Goal: Information Seeking & Learning: Check status

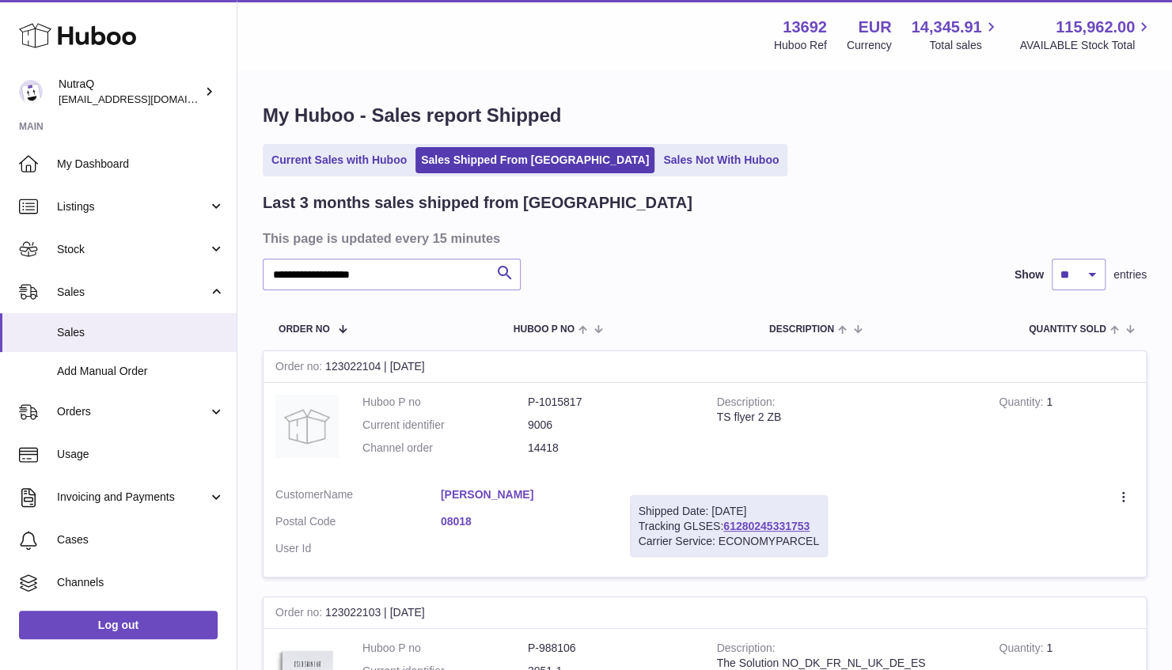
type input "**********"
click at [76, 280] on link "Sales" at bounding box center [118, 292] width 237 height 43
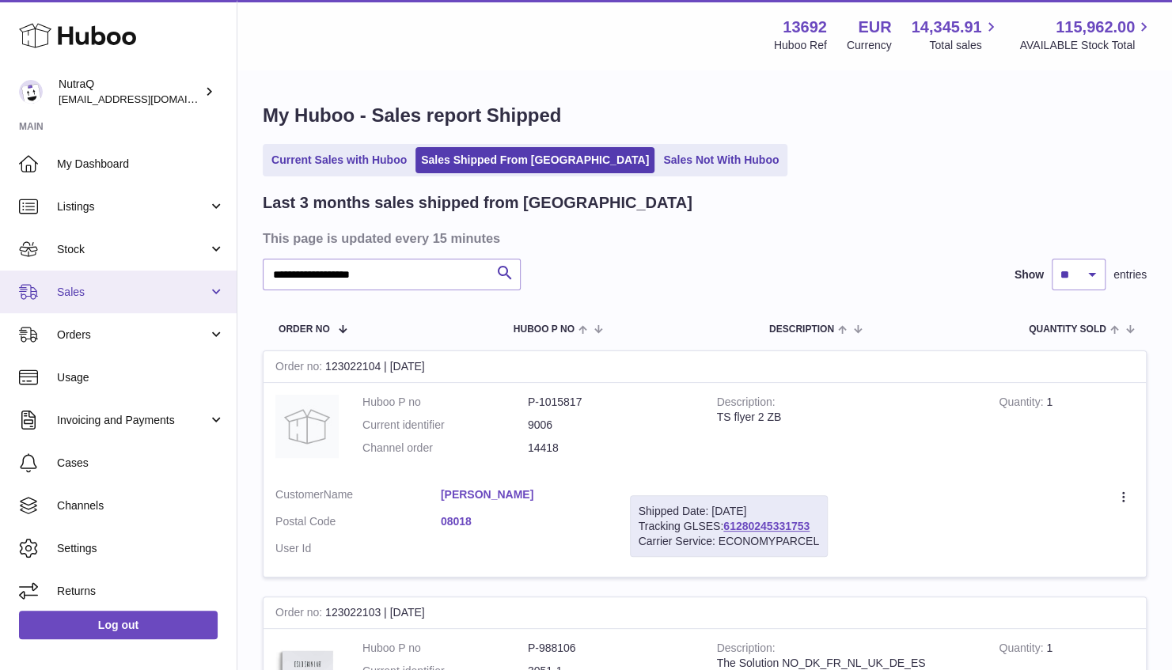
click at [76, 282] on link "Sales" at bounding box center [118, 292] width 237 height 43
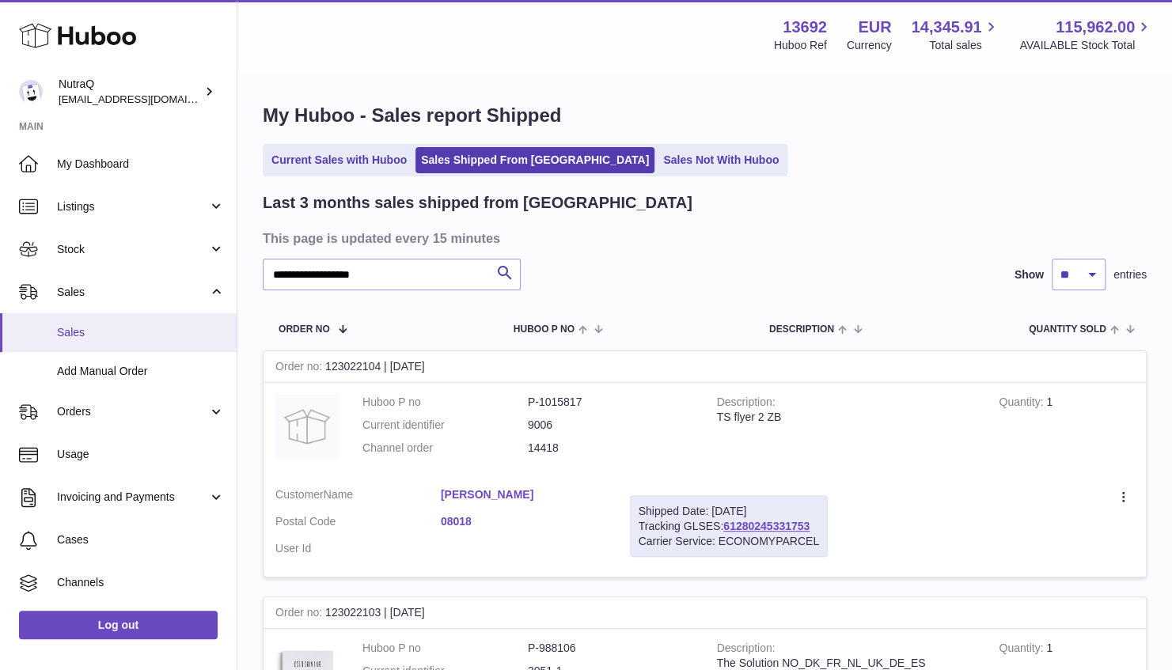
click at [85, 329] on span "Sales" at bounding box center [141, 332] width 168 height 15
click at [80, 328] on span "Sales" at bounding box center [141, 332] width 168 height 15
click at [85, 301] on link "Sales" at bounding box center [118, 292] width 237 height 43
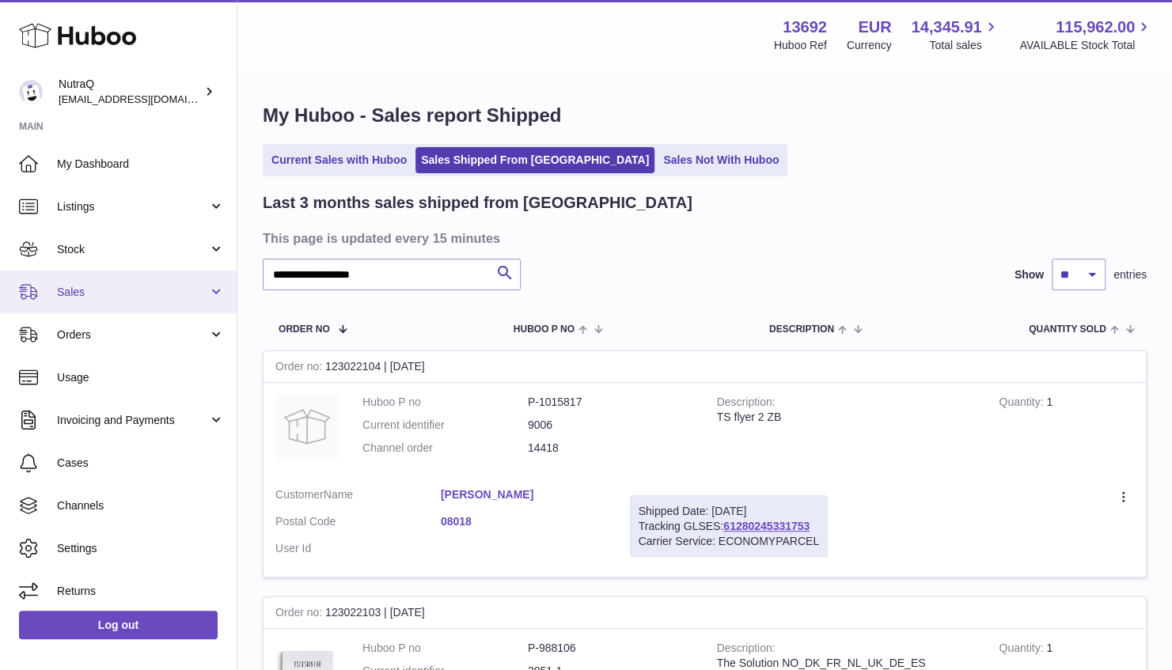
click at [86, 302] on link "Sales" at bounding box center [118, 292] width 237 height 43
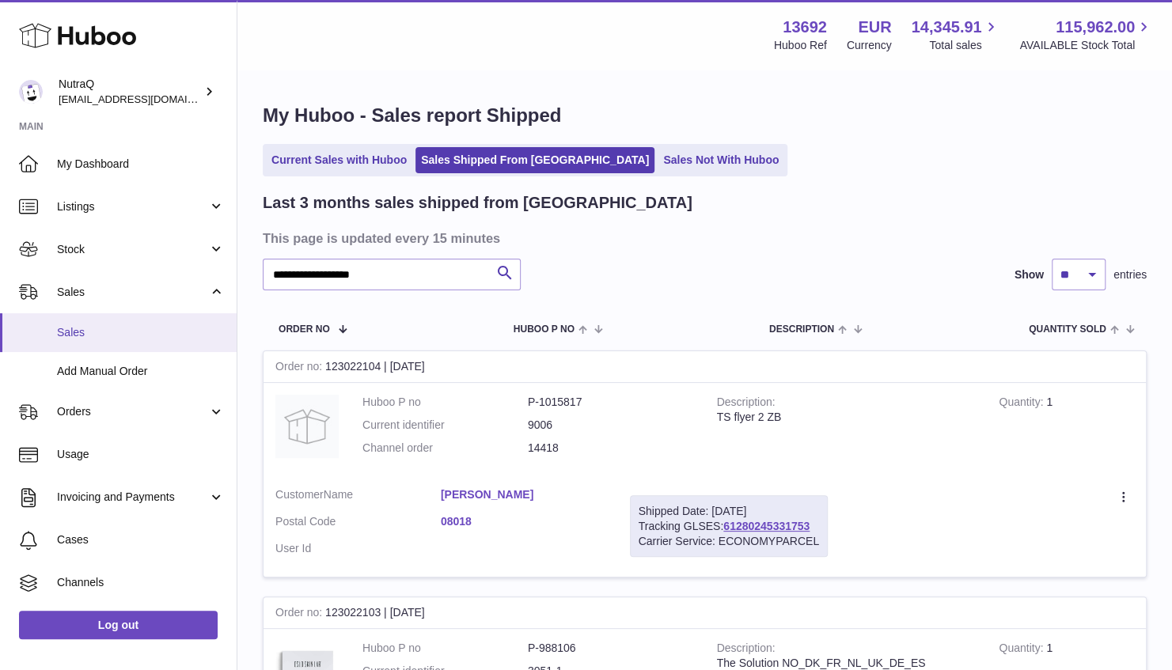
click at [87, 326] on span "Sales" at bounding box center [141, 332] width 168 height 15
click at [88, 290] on span "Sales" at bounding box center [132, 292] width 151 height 15
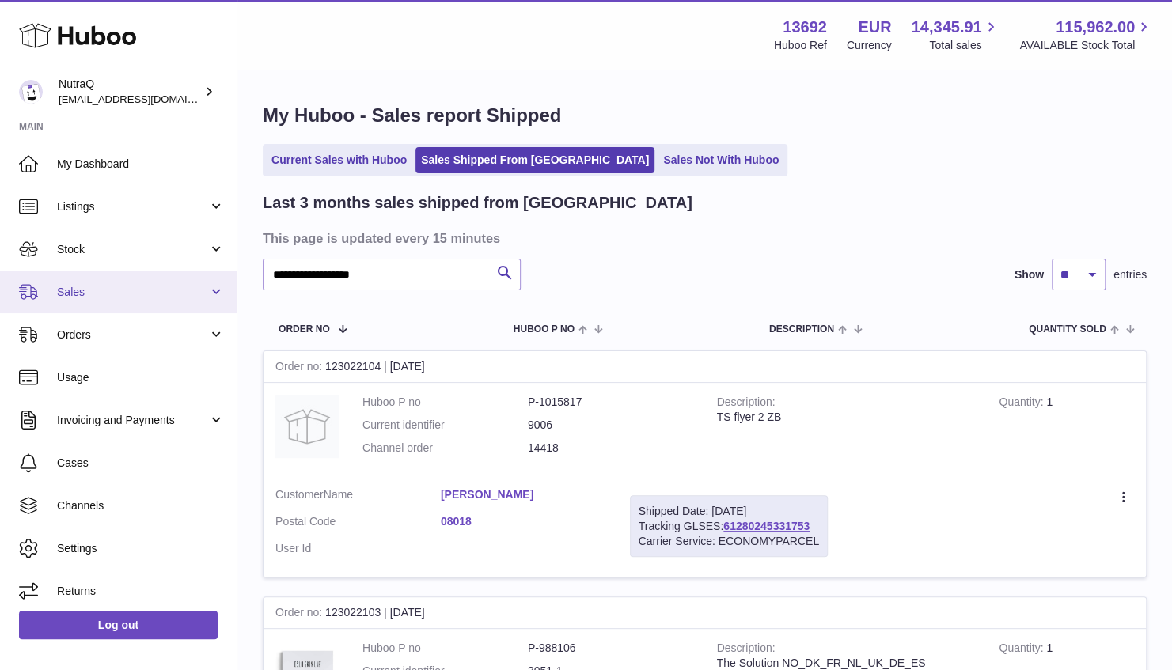
click at [104, 299] on span "Sales" at bounding box center [132, 292] width 151 height 15
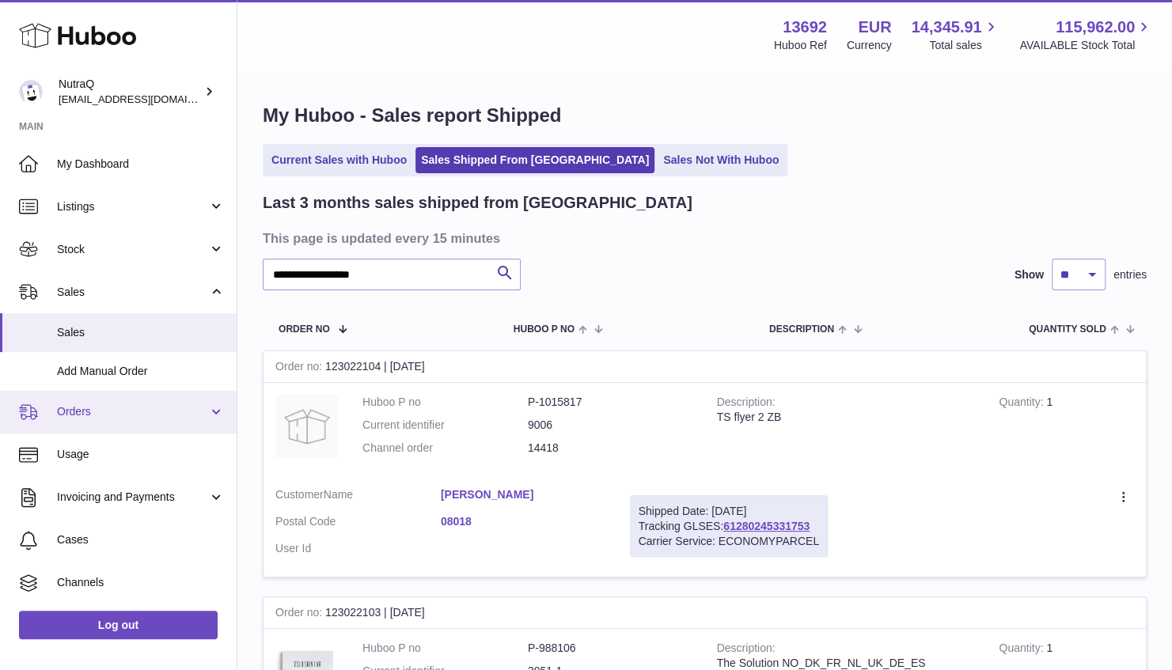
click at [97, 393] on link "Orders" at bounding box center [118, 412] width 237 height 43
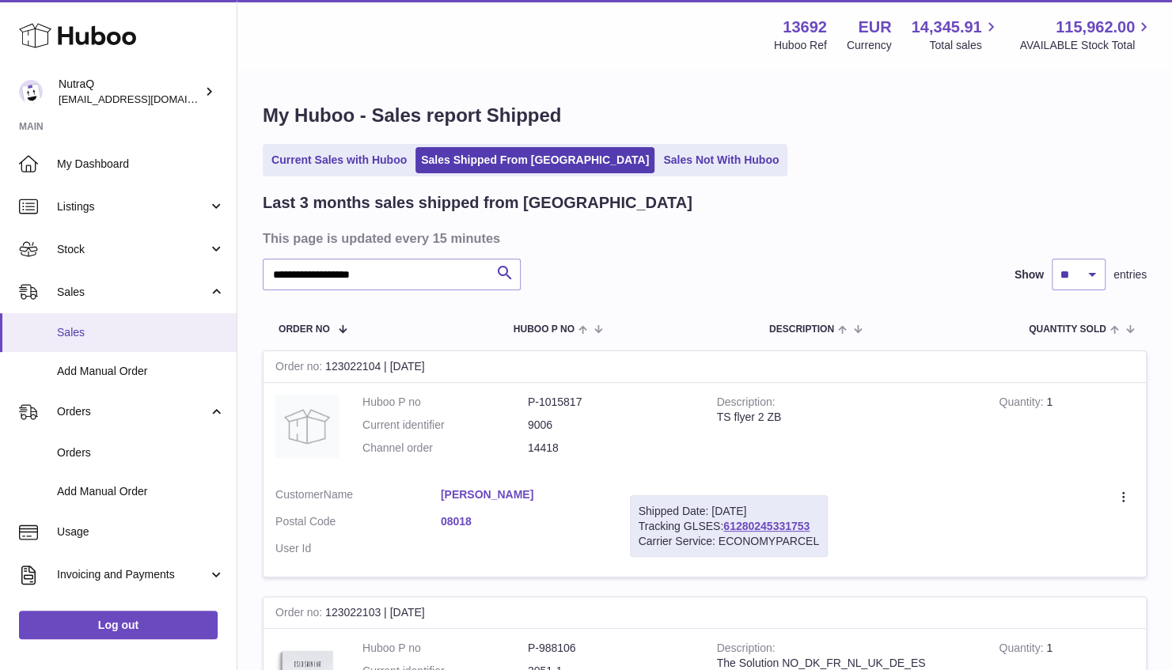
click at [112, 329] on span "Sales" at bounding box center [141, 332] width 168 height 15
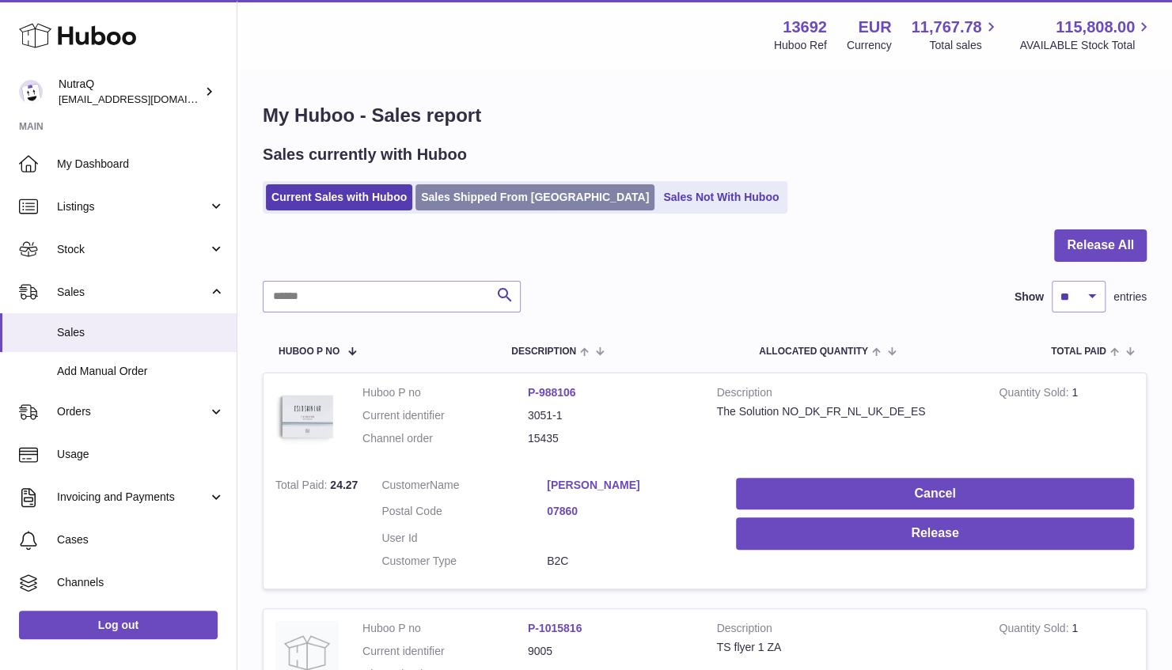
drag, startPoint x: 478, startPoint y: 198, endPoint x: 469, endPoint y: 212, distance: 17.1
click at [478, 198] on link "Sales Shipped From [GEOGRAPHIC_DATA]" at bounding box center [535, 197] width 239 height 26
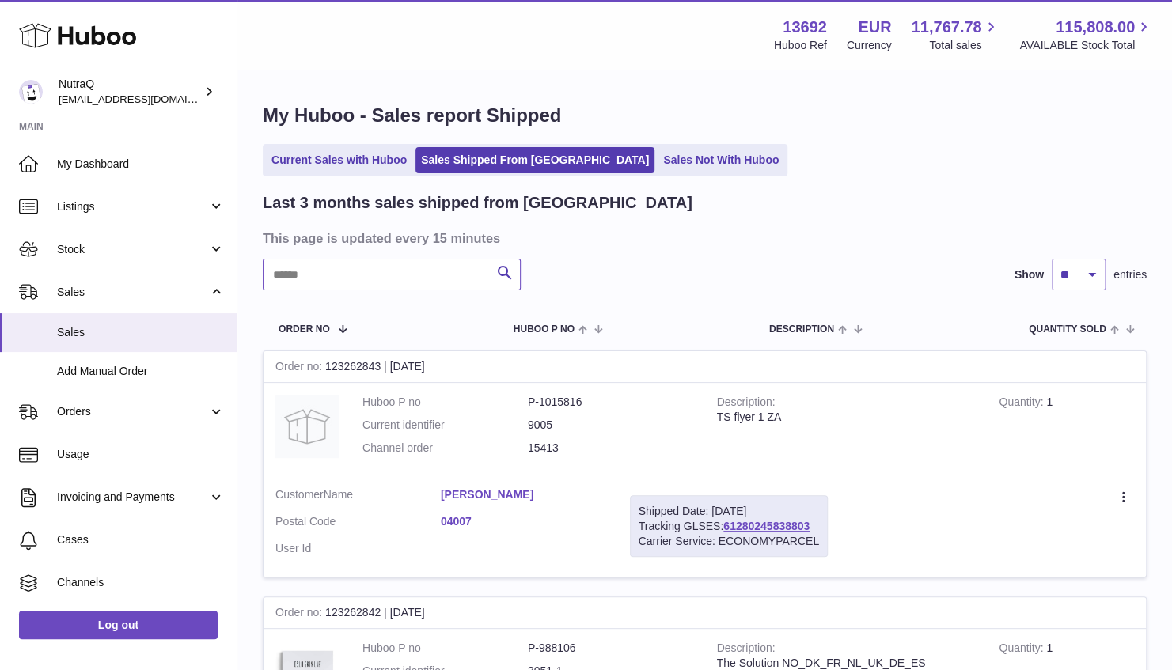
click at [442, 273] on input "text" at bounding box center [392, 275] width 258 height 32
paste input "**********"
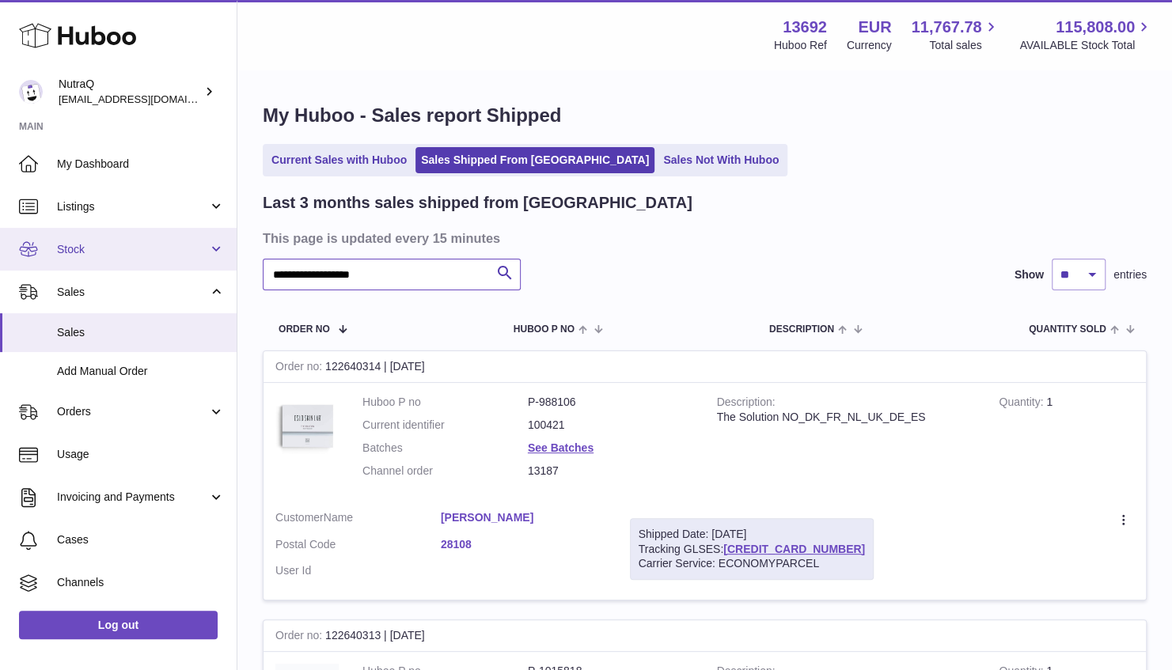
drag, startPoint x: 416, startPoint y: 279, endPoint x: 180, endPoint y: 227, distance: 241.6
paste input "********"
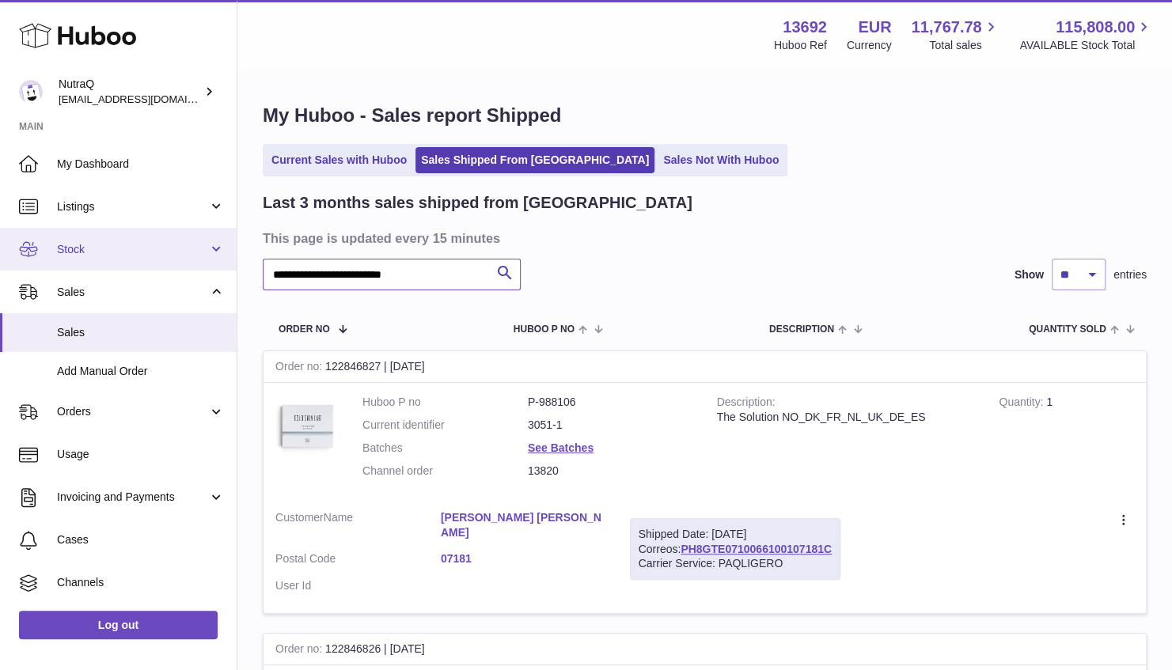
drag, startPoint x: 421, startPoint y: 269, endPoint x: 184, endPoint y: 249, distance: 238.3
paste input "text"
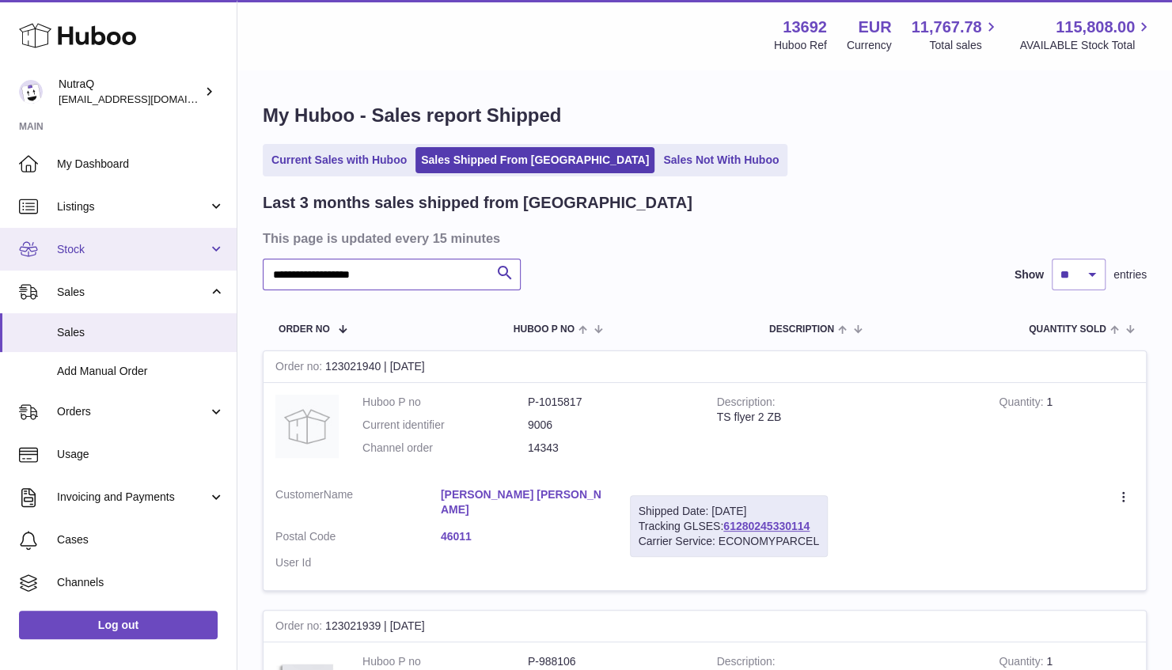
drag, startPoint x: 407, startPoint y: 271, endPoint x: 120, endPoint y: 268, distance: 287.3
paste input "text"
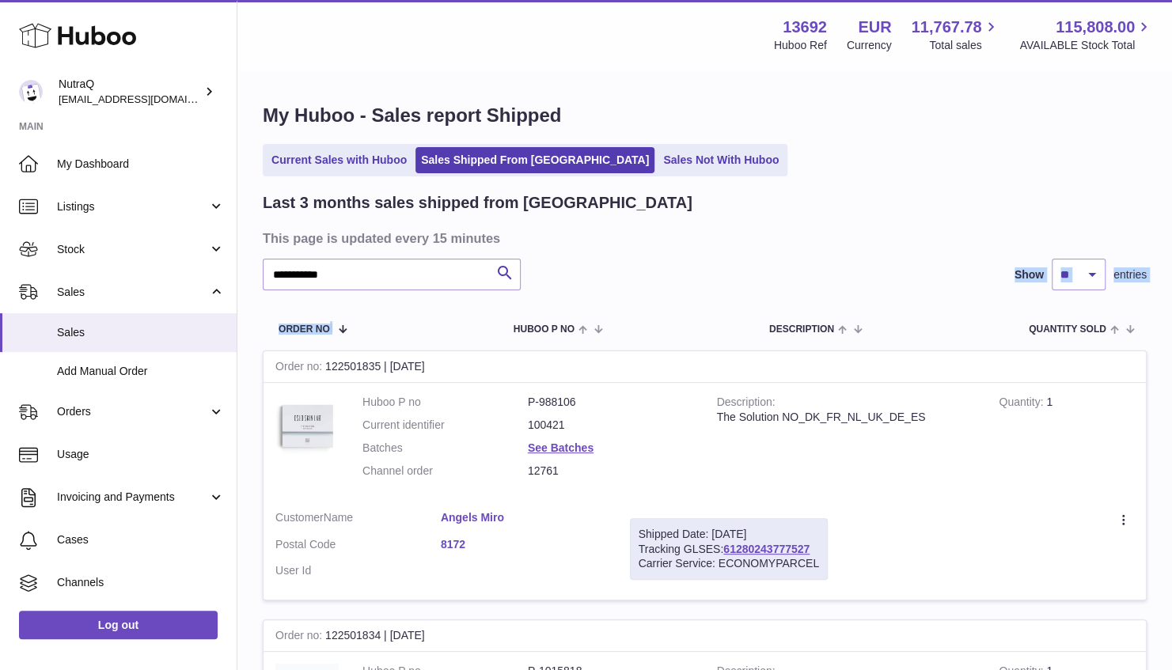
drag, startPoint x: 369, startPoint y: 292, endPoint x: 358, endPoint y: 272, distance: 22.7
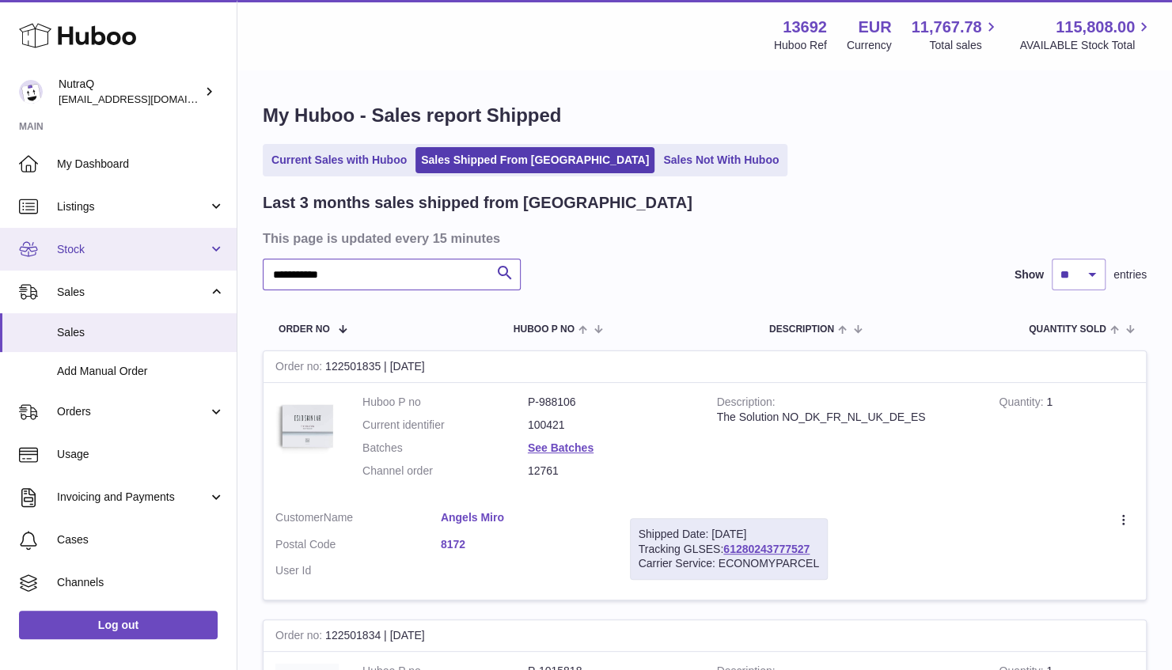
drag, startPoint x: 358, startPoint y: 271, endPoint x: 188, endPoint y: 268, distance: 170.2
paste input "text"
type input "*********"
